Goal: Task Accomplishment & Management: Manage account settings

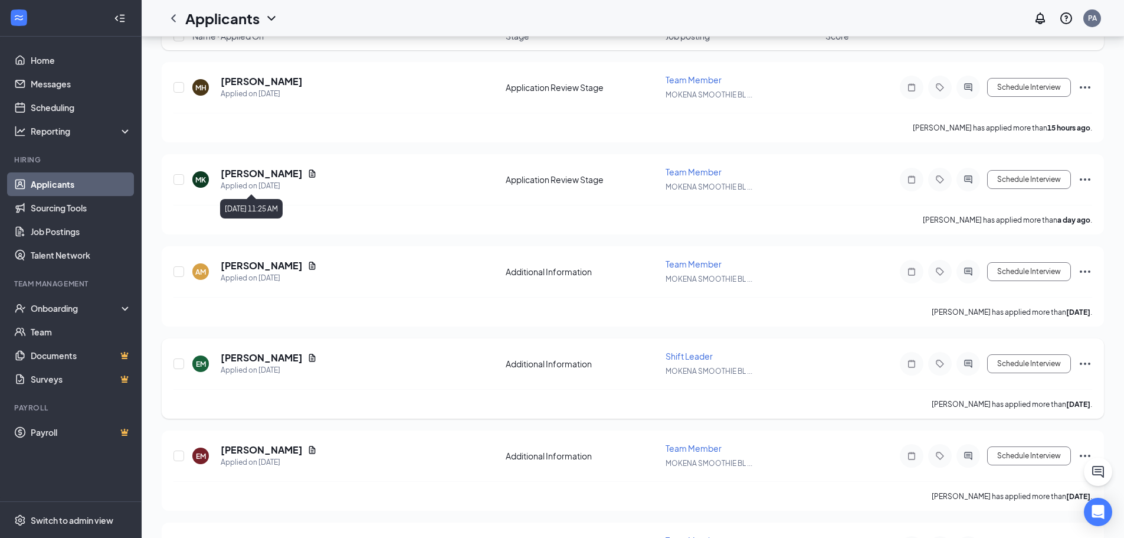
scroll to position [177, 0]
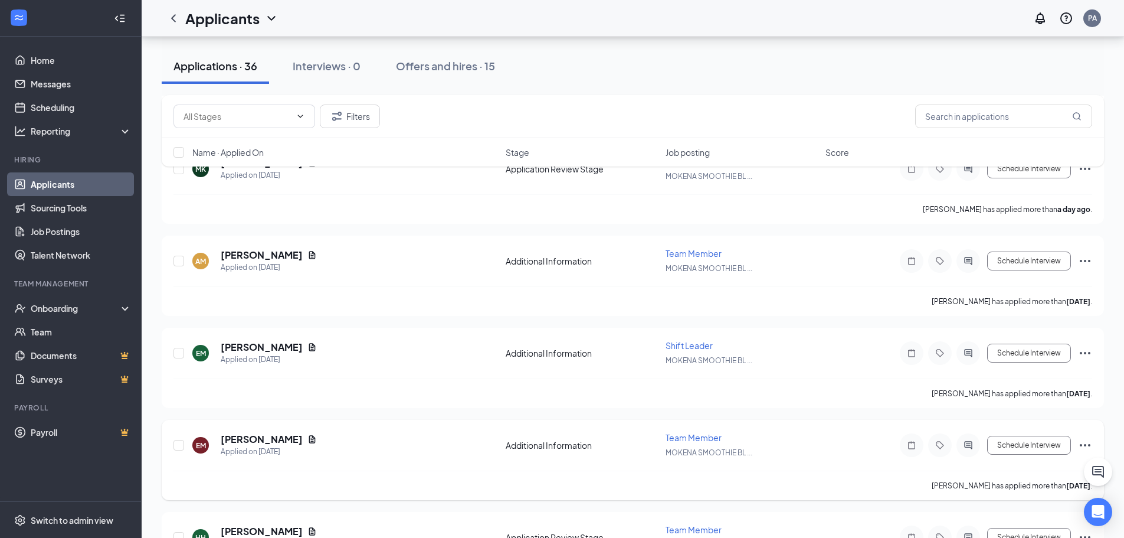
click at [708, 434] on span "Team Member" at bounding box center [694, 437] width 56 height 11
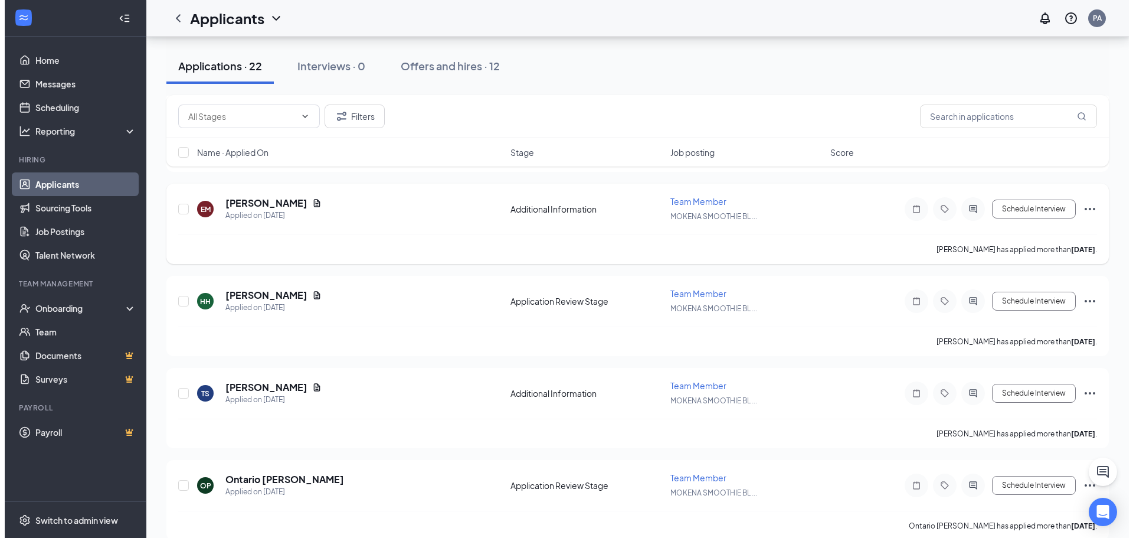
scroll to position [354, 0]
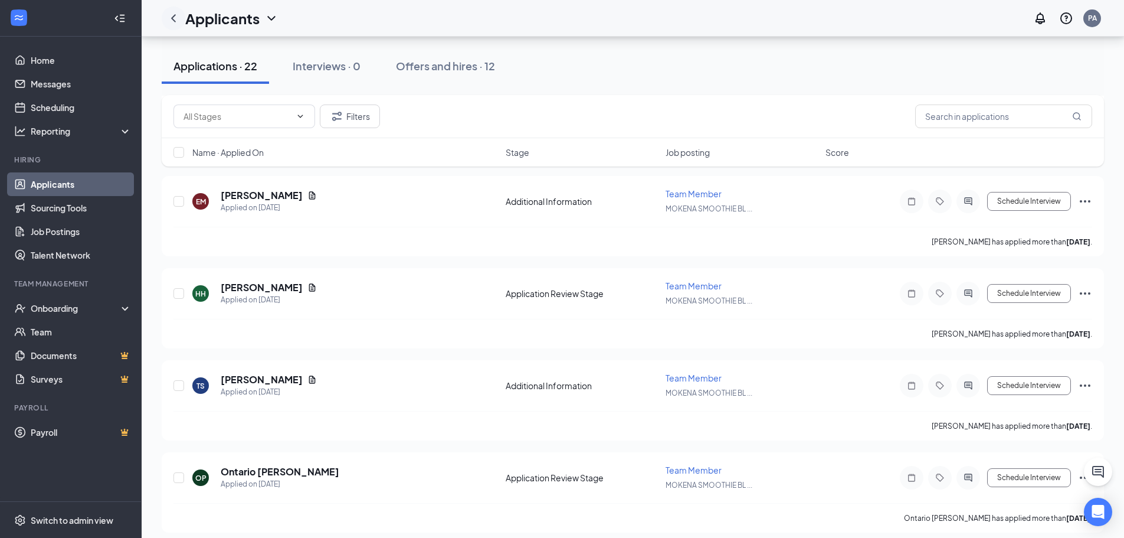
click at [174, 18] on icon "ChevronLeft" at bounding box center [173, 18] width 14 height 14
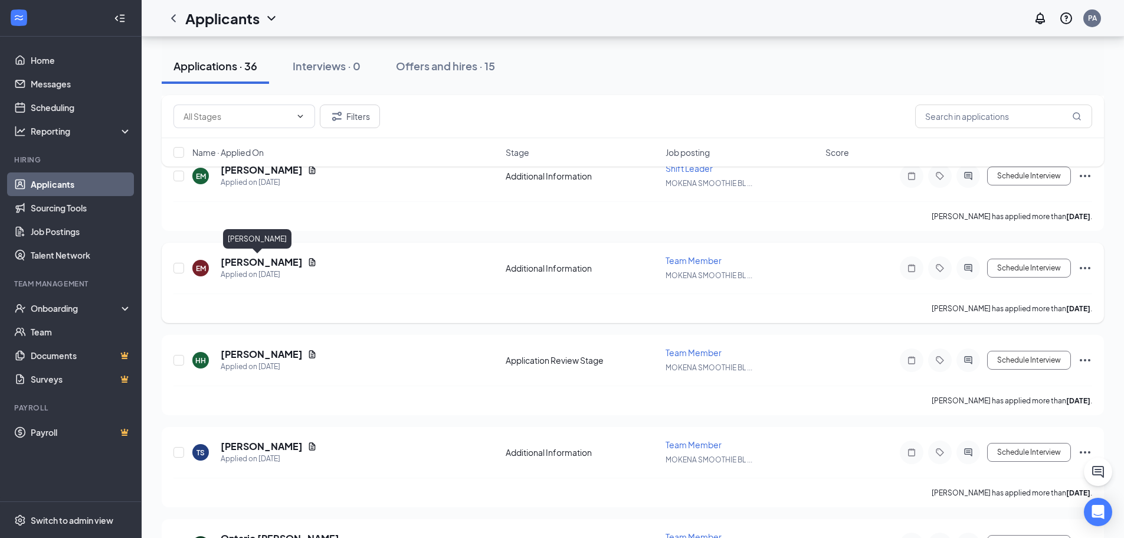
click at [255, 258] on h5 "[PERSON_NAME]" at bounding box center [262, 261] width 82 height 13
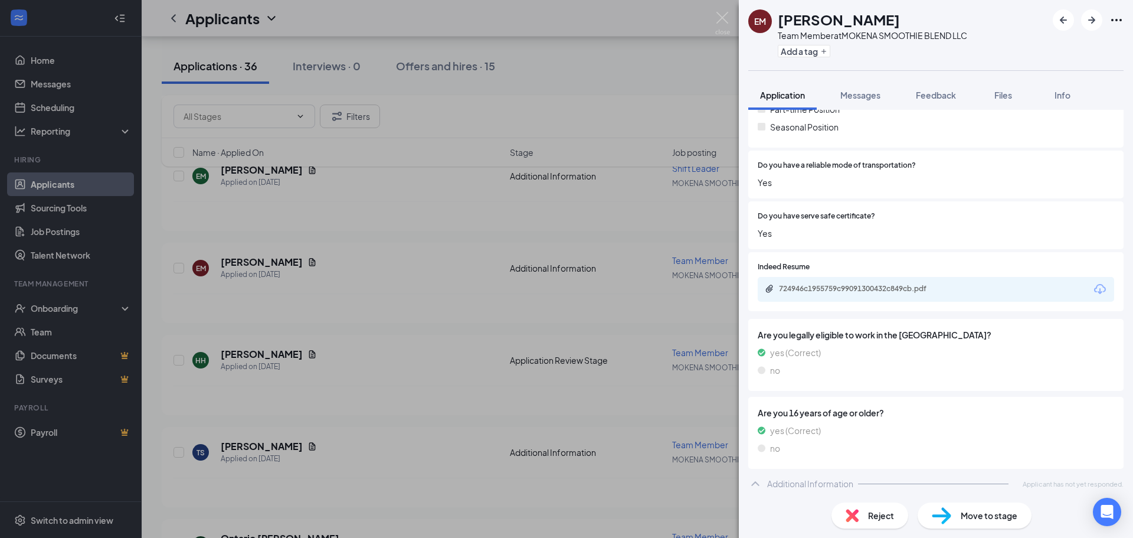
scroll to position [332, 0]
click at [429, 250] on div "EM [PERSON_NAME] Team Member at MOKENA SMOOTHIE BLEND LLC Add a tag Application…" at bounding box center [566, 269] width 1133 height 538
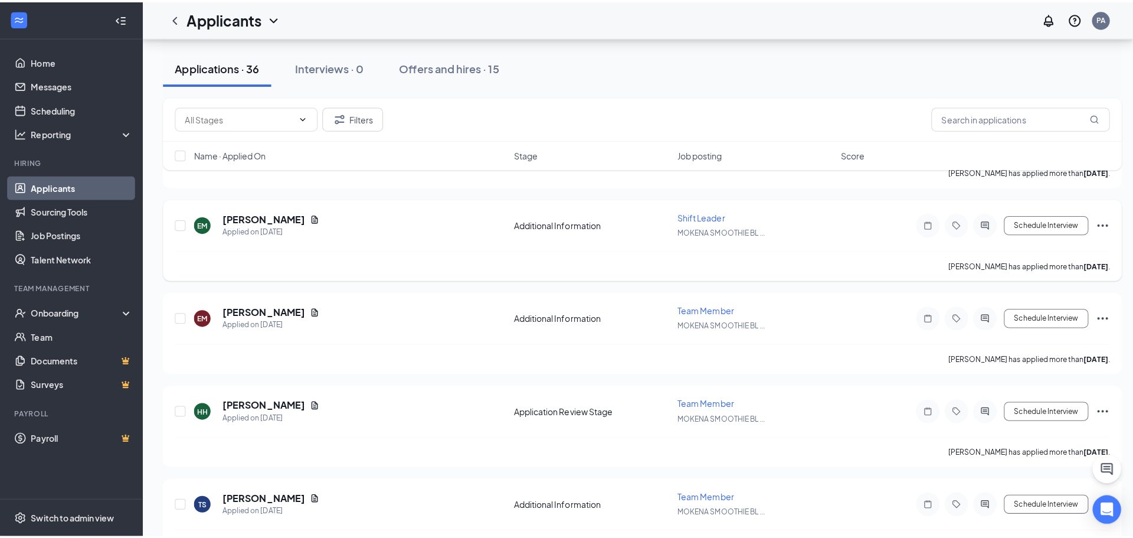
scroll to position [295, 0]
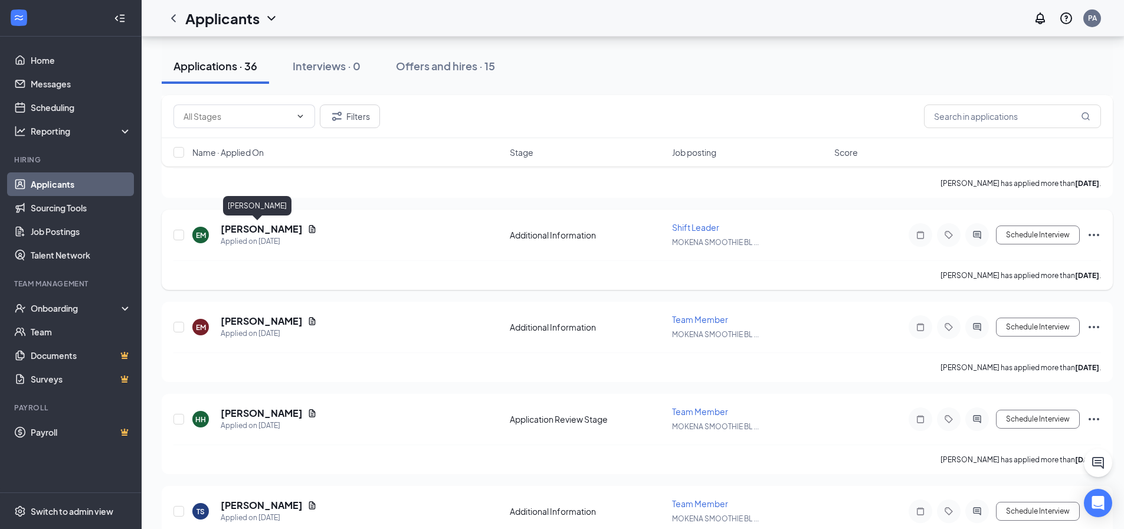
click at [255, 231] on h5 "[PERSON_NAME]" at bounding box center [262, 228] width 82 height 13
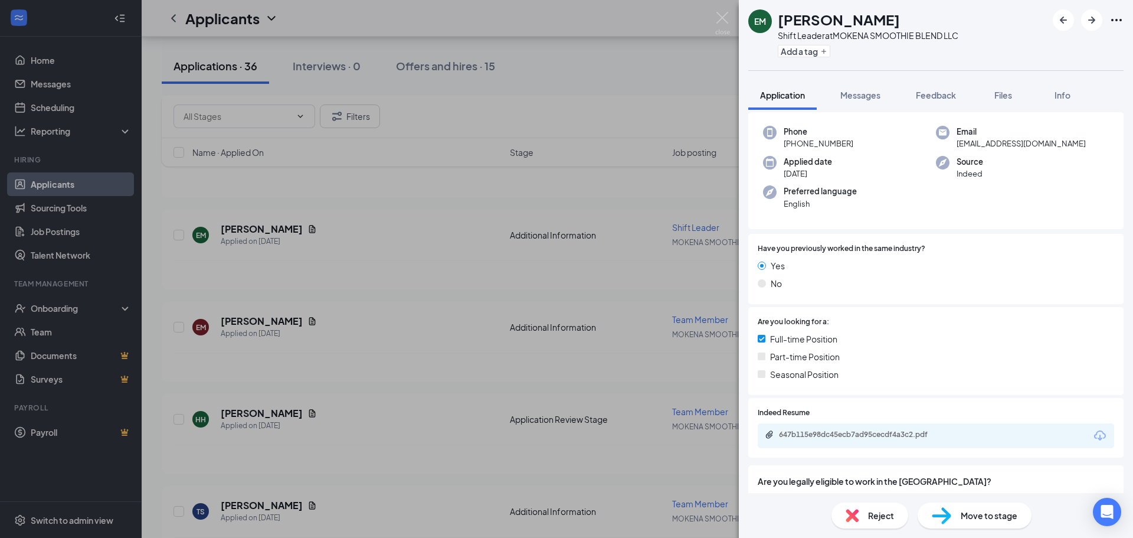
scroll to position [54, 0]
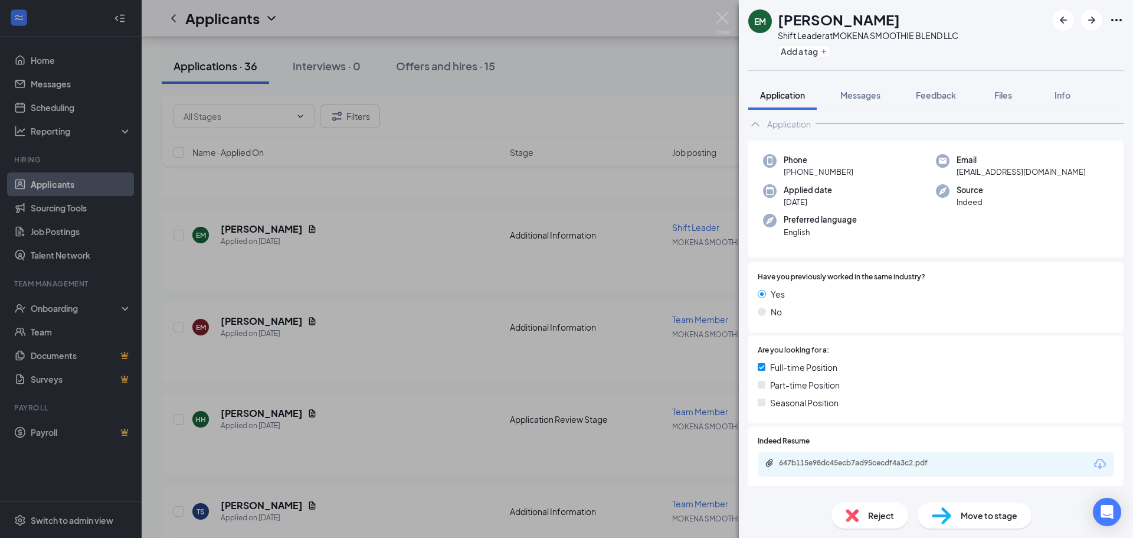
click at [892, 151] on div "Phone [PHONE_NUMBER] Email [EMAIL_ADDRESS][DOMAIN_NAME] Applied date [DATE] Sou…" at bounding box center [935, 198] width 375 height 117
click at [861, 104] on button "Messages" at bounding box center [860, 95] width 64 height 30
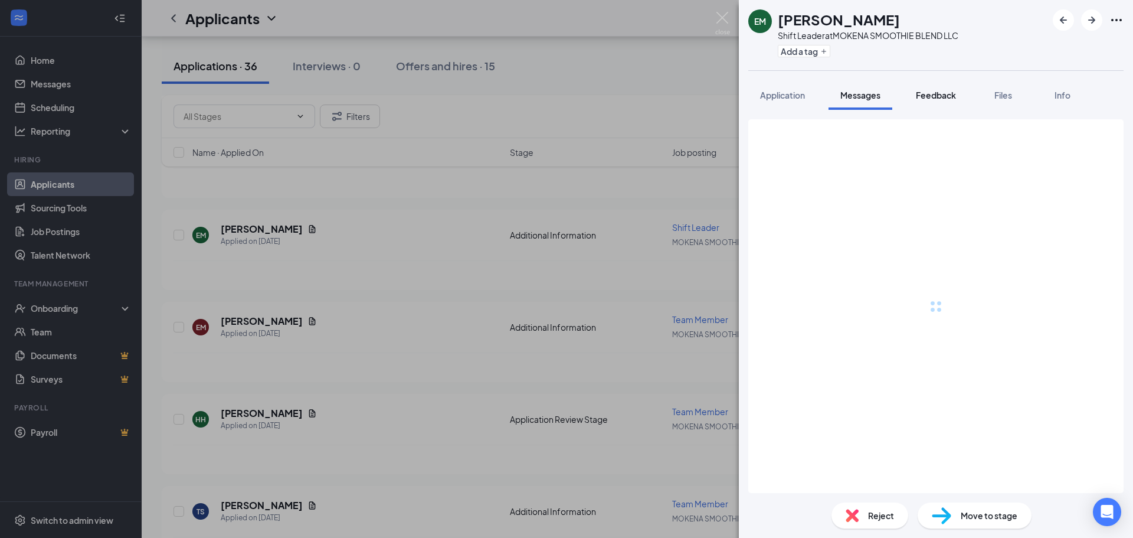
click at [923, 93] on span "Feedback" at bounding box center [936, 95] width 40 height 11
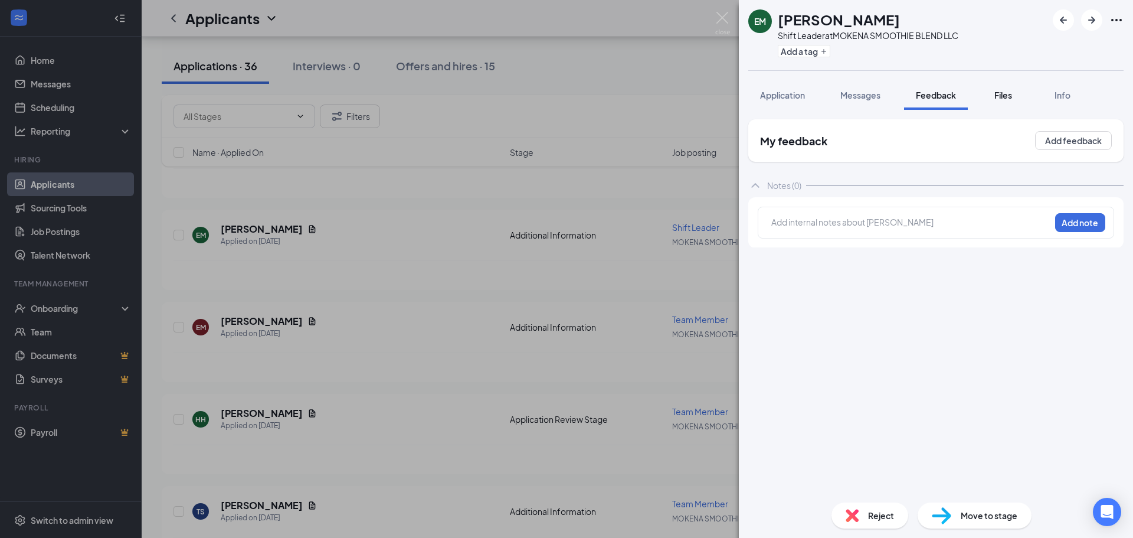
click at [996, 101] on button "Files" at bounding box center [1002, 95] width 47 height 30
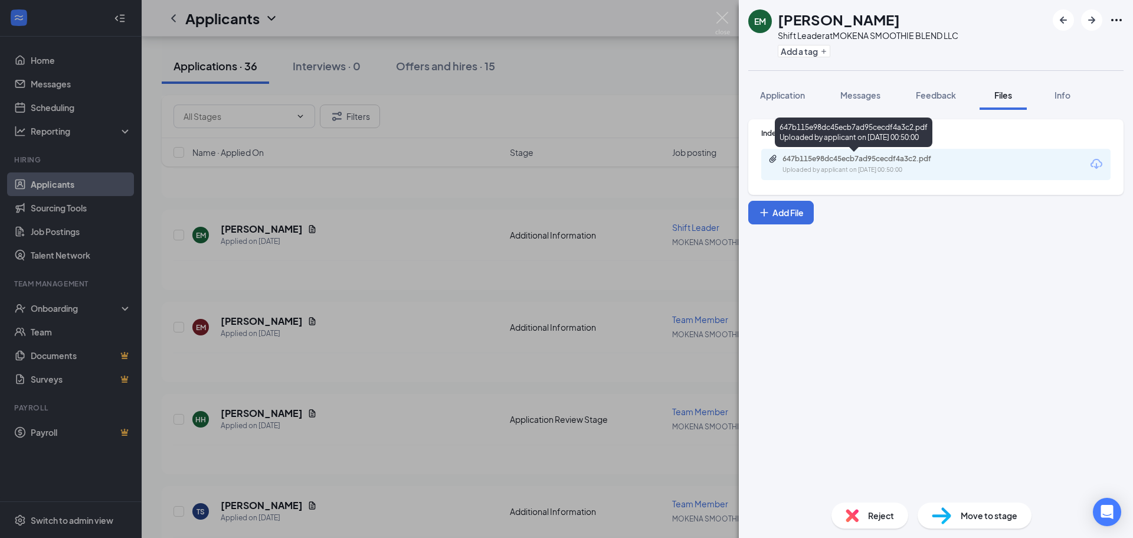
click at [861, 172] on div "Uploaded by applicant on [DATE] 00:50:00" at bounding box center [870, 169] width 177 height 9
click at [780, 116] on div "Indeed Resume 647b115e98dc45ecb7ad95cecdf4a3c2.pdf Uploaded by applicant on [DA…" at bounding box center [936, 301] width 394 height 383
click at [782, 96] on span "Application" at bounding box center [782, 95] width 45 height 11
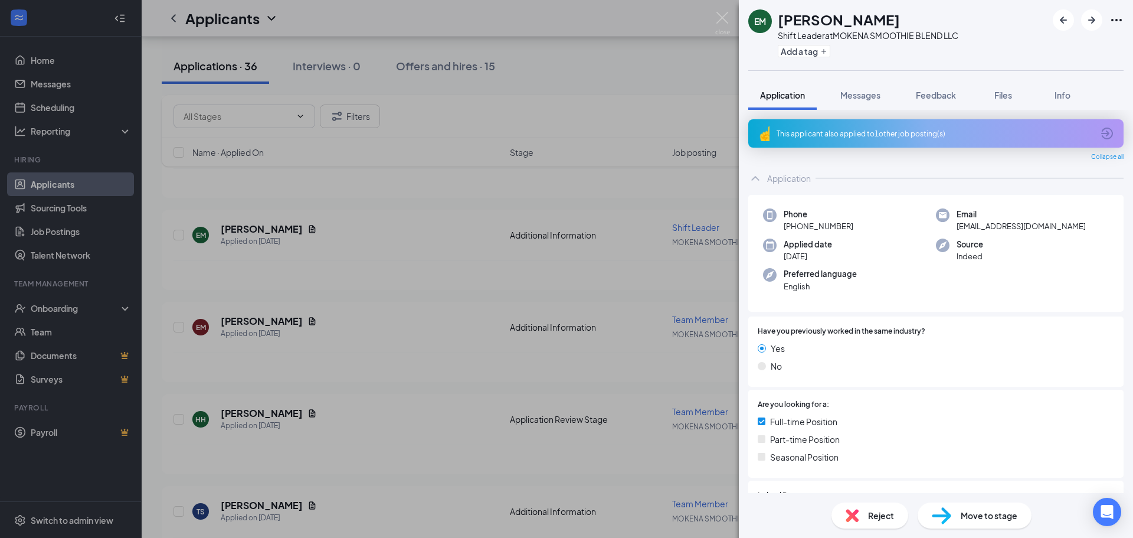
drag, startPoint x: 421, startPoint y: 377, endPoint x: 338, endPoint y: 348, distance: 87.5
click at [424, 377] on div "EM [PERSON_NAME] Shift Leader at MOKENA SMOOTHIE BLEND LLC Add a tag Applicatio…" at bounding box center [566, 269] width 1133 height 538
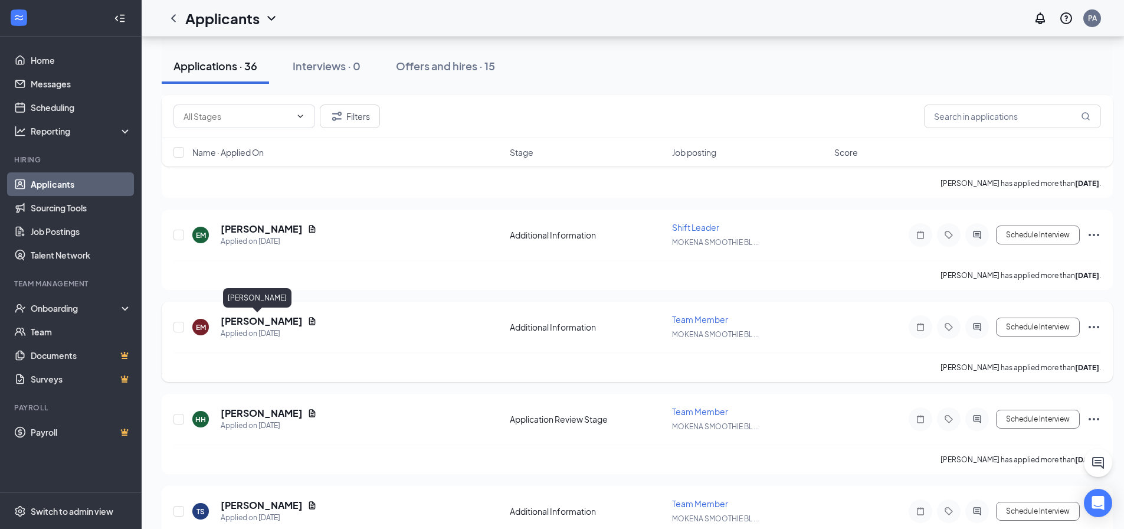
click at [267, 320] on h5 "[PERSON_NAME]" at bounding box center [262, 320] width 82 height 13
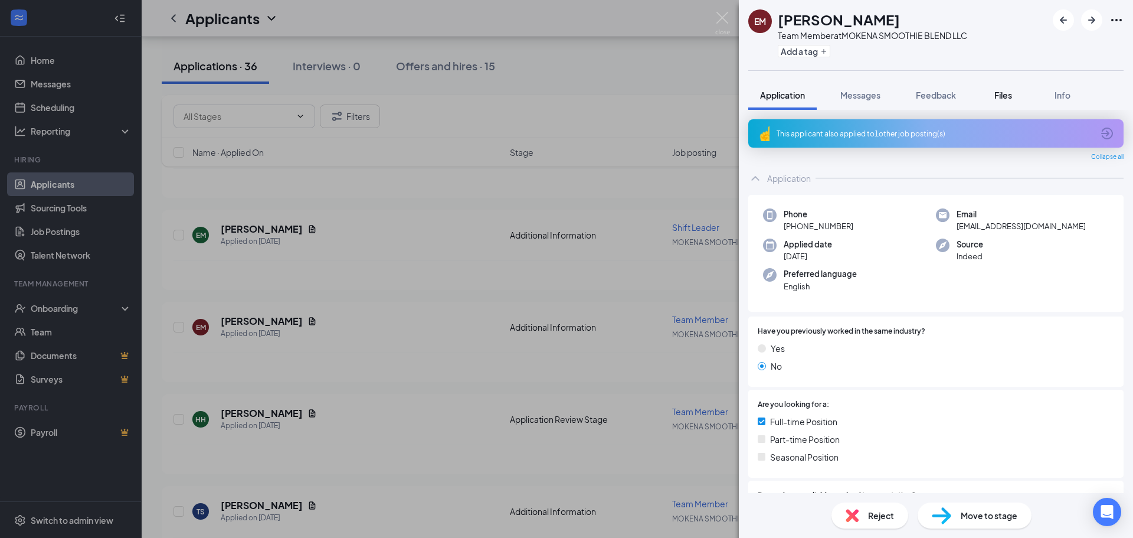
click at [998, 97] on span "Files" at bounding box center [1003, 95] width 18 height 11
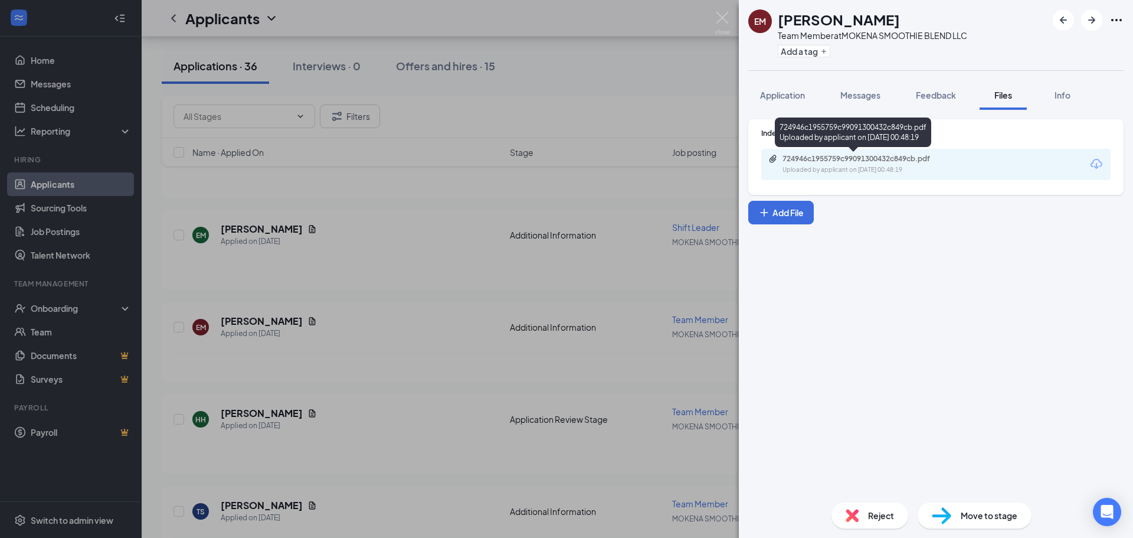
click at [893, 169] on div "Uploaded by applicant on [DATE] 00:48:19" at bounding box center [870, 169] width 177 height 9
click at [789, 104] on button "Application" at bounding box center [782, 95] width 68 height 30
